Goal: Information Seeking & Learning: Compare options

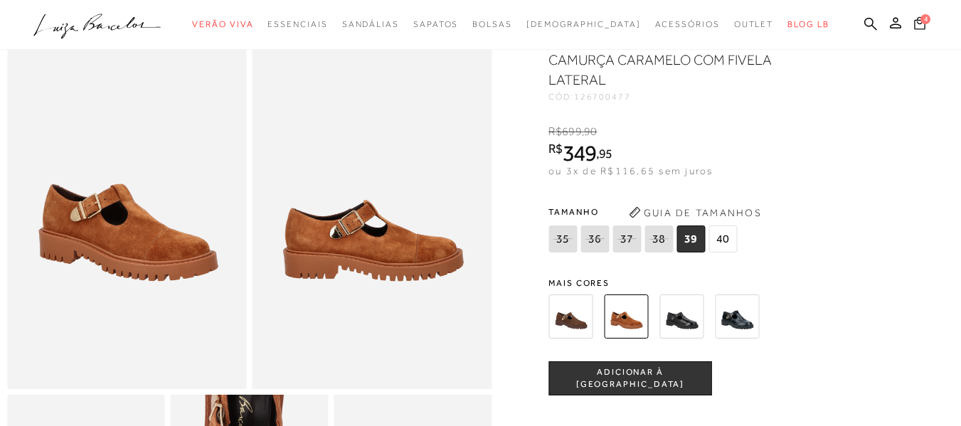
click at [914, 23] on icon at bounding box center [919, 23] width 11 height 14
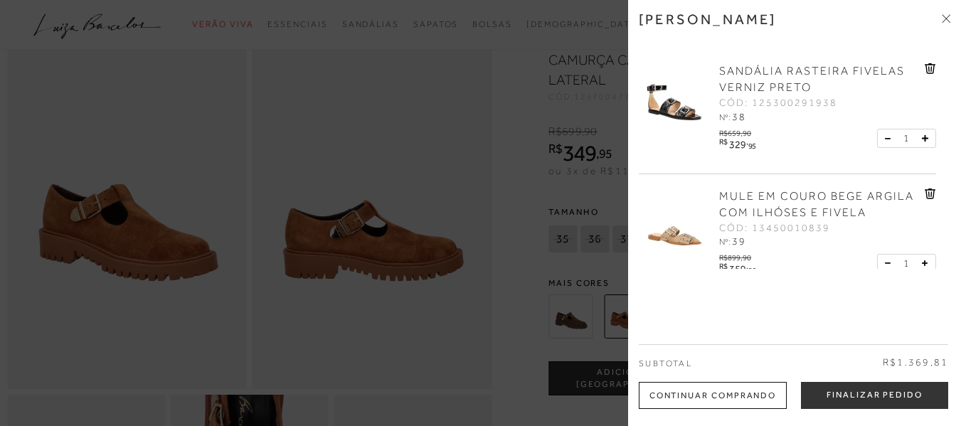
click at [513, 50] on div at bounding box center [480, 213] width 961 height 426
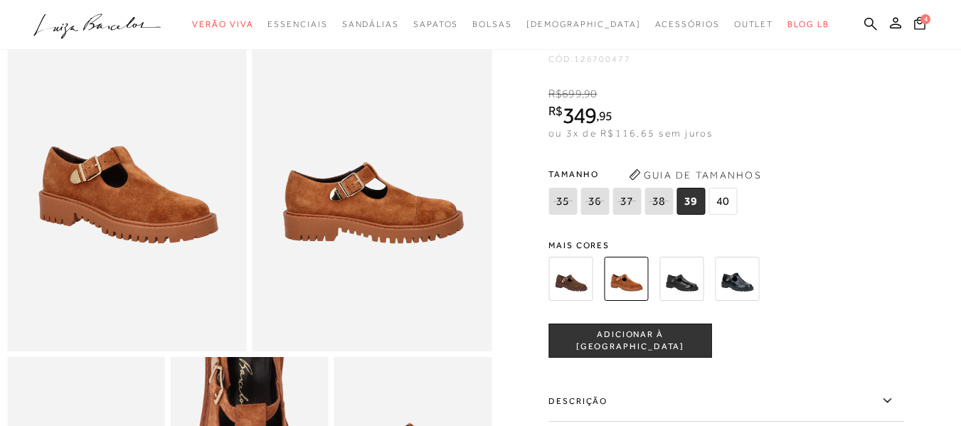
scroll to position [71, 0]
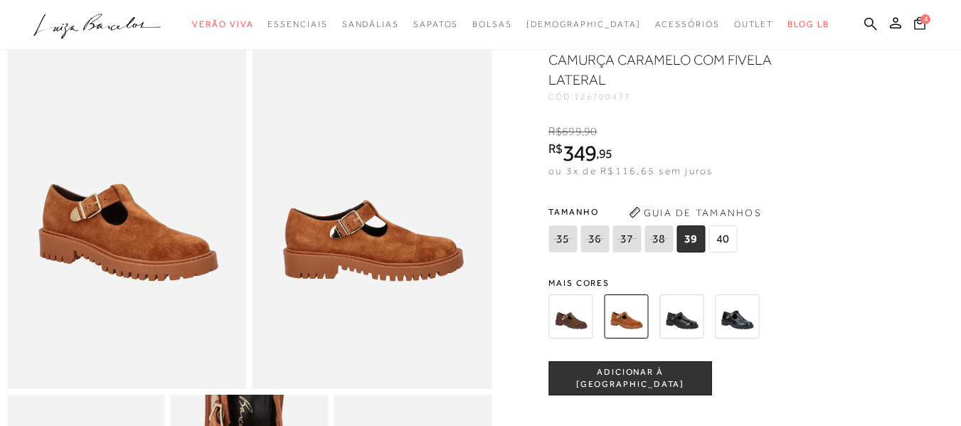
click at [742, 307] on img at bounding box center [737, 317] width 44 height 44
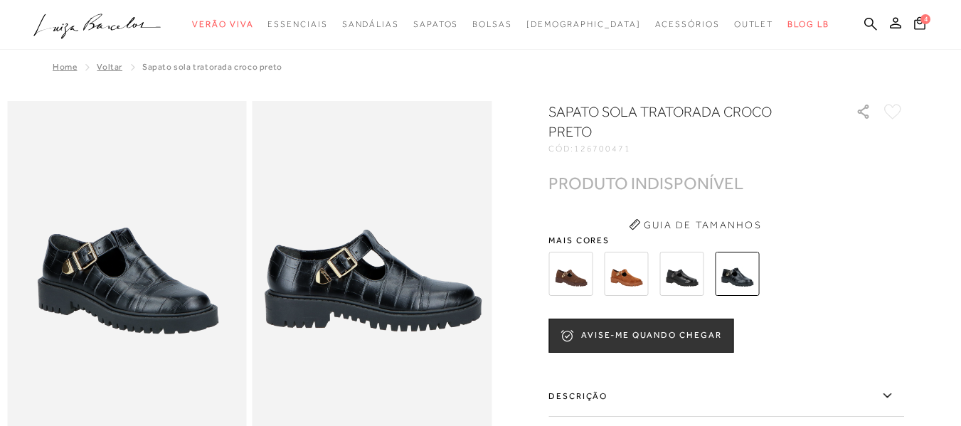
click at [686, 273] on img at bounding box center [682, 274] width 44 height 44
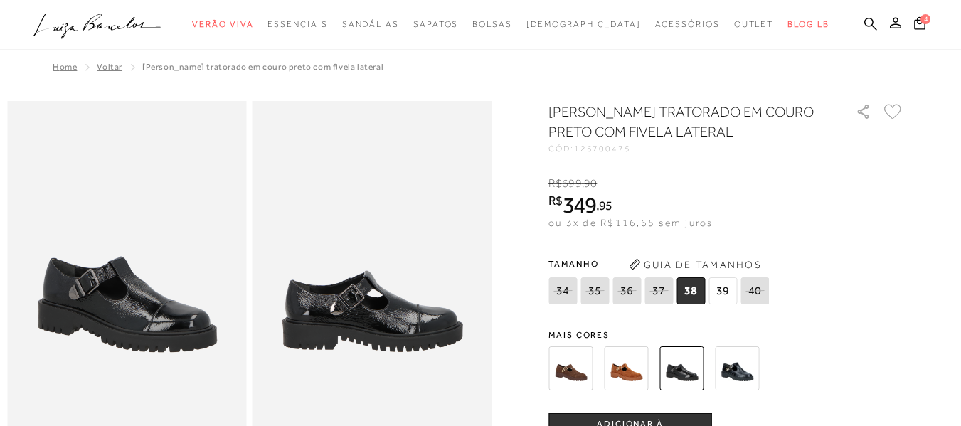
click at [569, 367] on img at bounding box center [571, 369] width 44 height 44
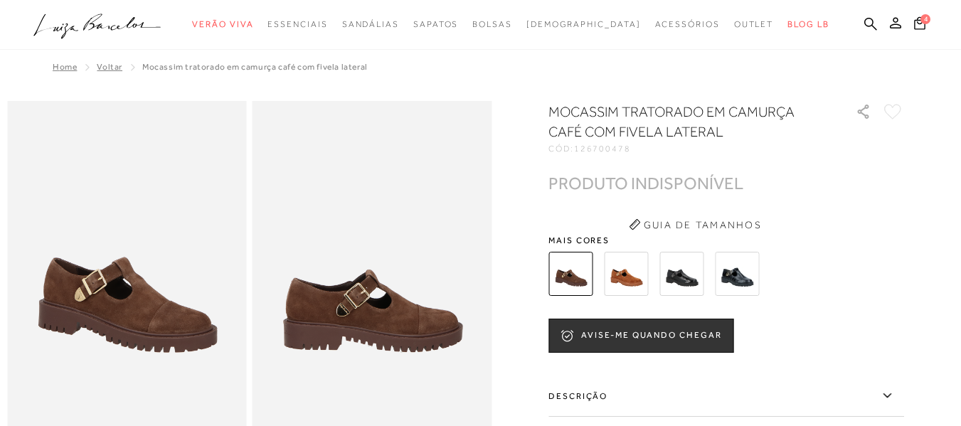
click at [634, 273] on img at bounding box center [626, 274] width 44 height 44
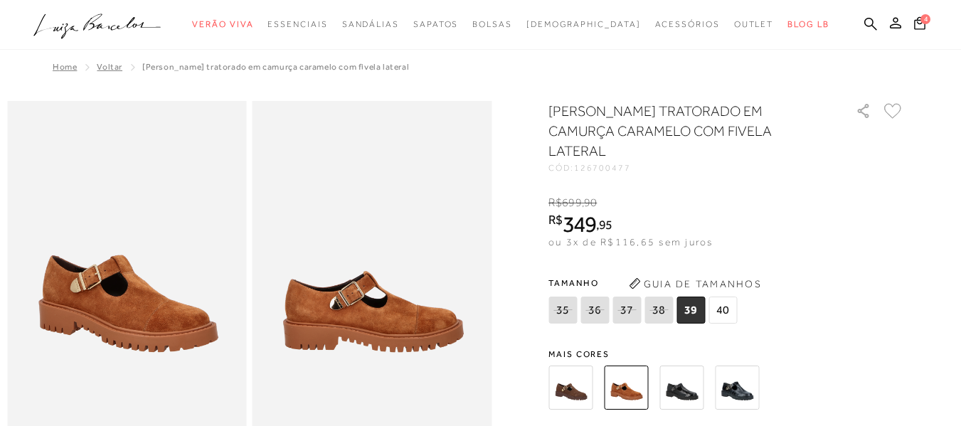
click at [684, 366] on img at bounding box center [682, 388] width 44 height 44
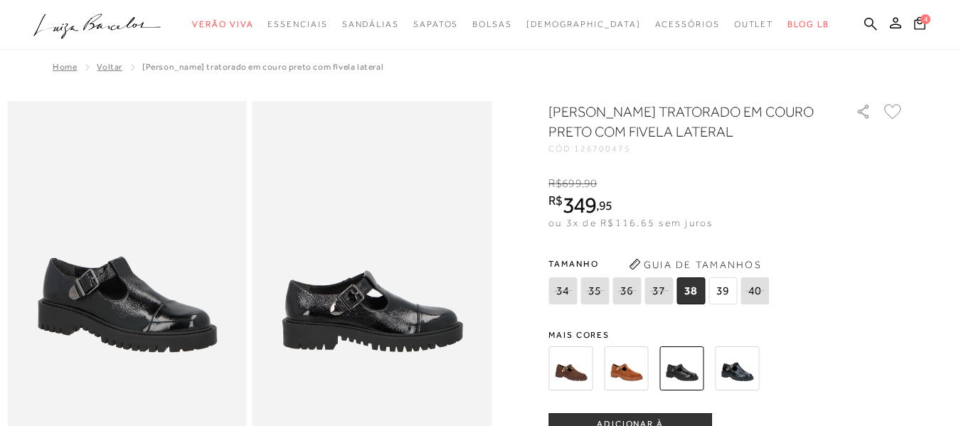
click at [629, 366] on img at bounding box center [626, 369] width 44 height 44
